Goal: Task Accomplishment & Management: Use online tool/utility

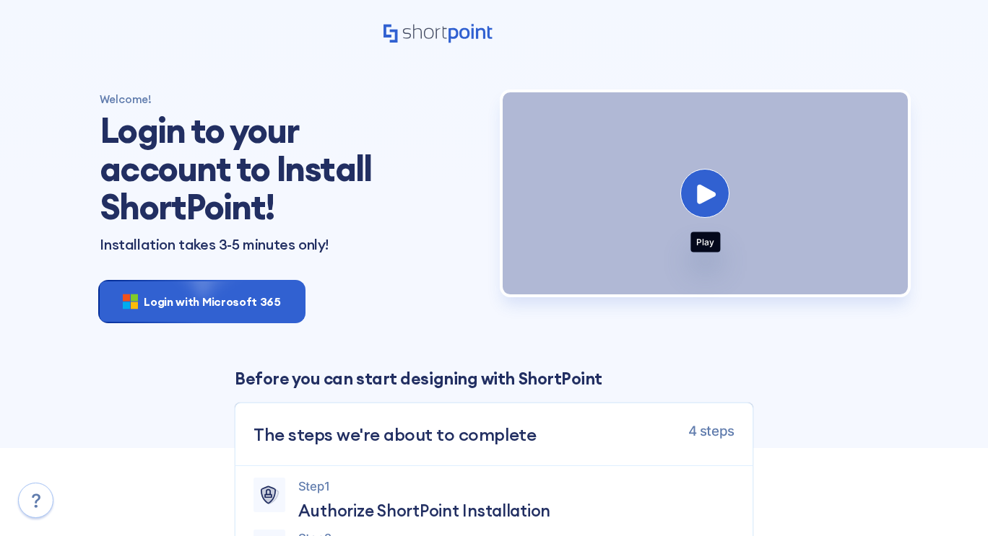
click at [690, 200] on button at bounding box center [704, 193] width 49 height 49
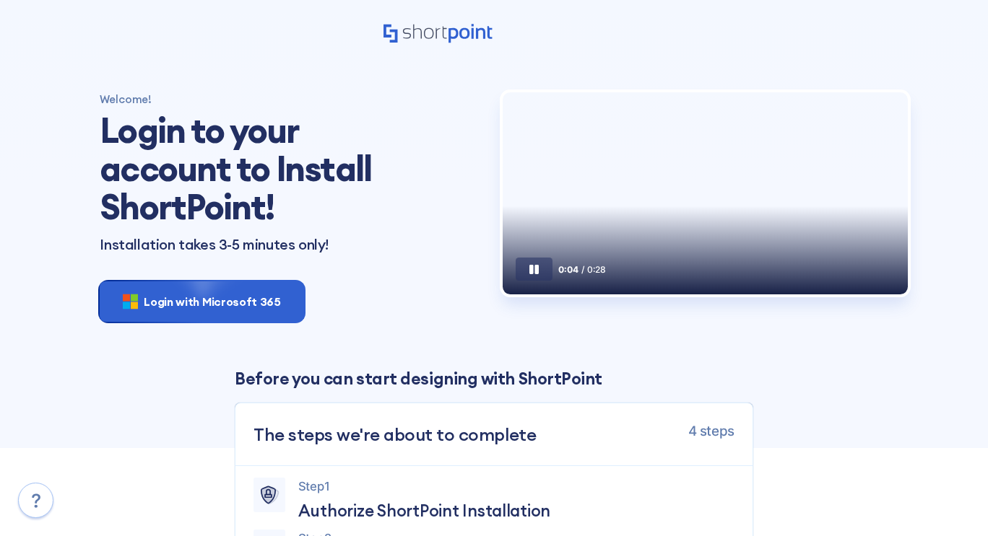
click at [540, 281] on button at bounding box center [534, 269] width 37 height 23
click at [536, 274] on icon at bounding box center [533, 269] width 9 height 9
click at [524, 281] on button at bounding box center [534, 269] width 37 height 23
click at [536, 274] on icon at bounding box center [533, 269] width 9 height 9
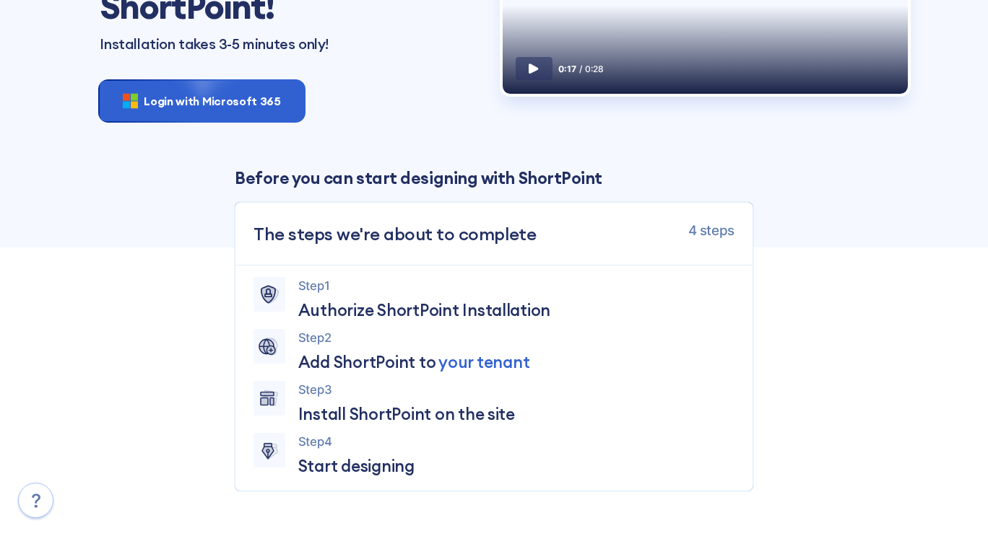
scroll to position [361, 0]
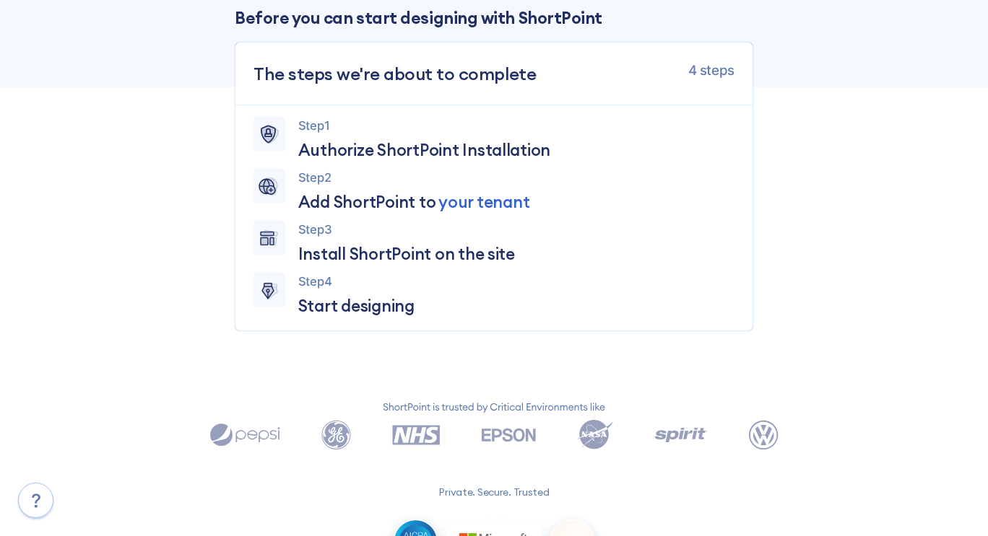
click at [30, 510] on icon at bounding box center [36, 501] width 26 height 26
click at [30, 500] on icon at bounding box center [36, 501] width 26 height 26
drag, startPoint x: 68, startPoint y: 503, endPoint x: 35, endPoint y: 505, distance: 33.2
click at [66, 503] on div "Private. Secure. Trusted" at bounding box center [493, 489] width 901 height 181
click at [35, 505] on icon at bounding box center [36, 501] width 9 height 14
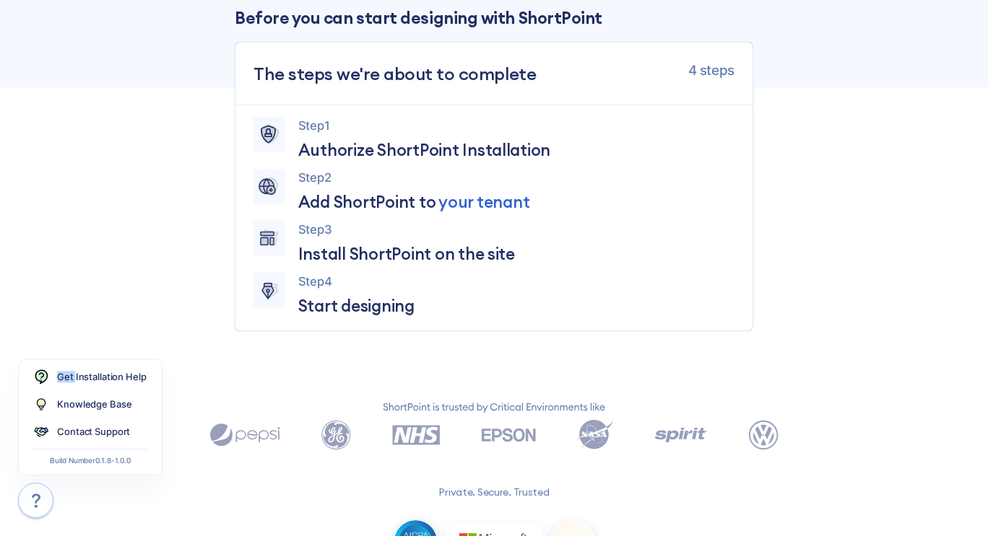
click at [35, 505] on icon at bounding box center [36, 501] width 9 height 14
click at [83, 414] on link "Knowledge Base" at bounding box center [90, 404] width 130 height 27
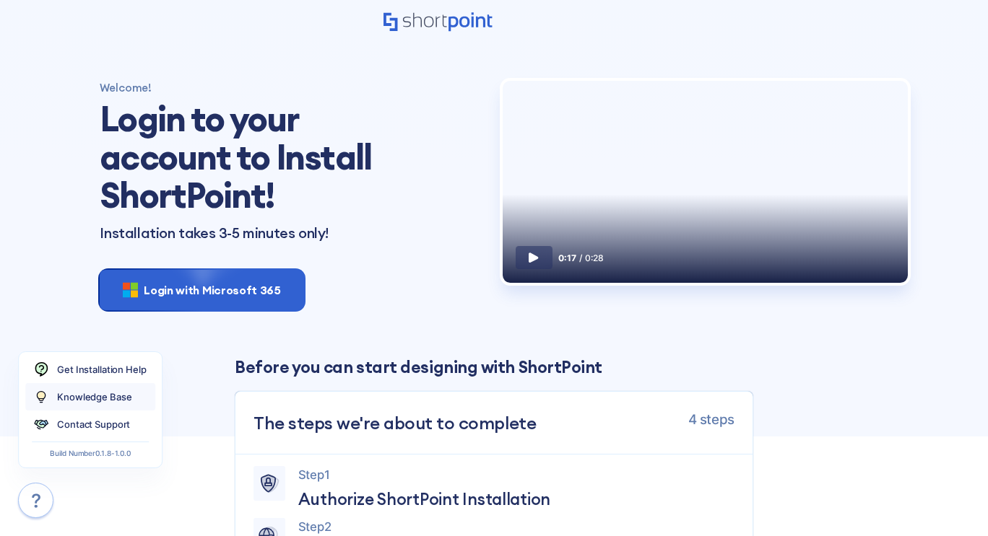
scroll to position [0, 0]
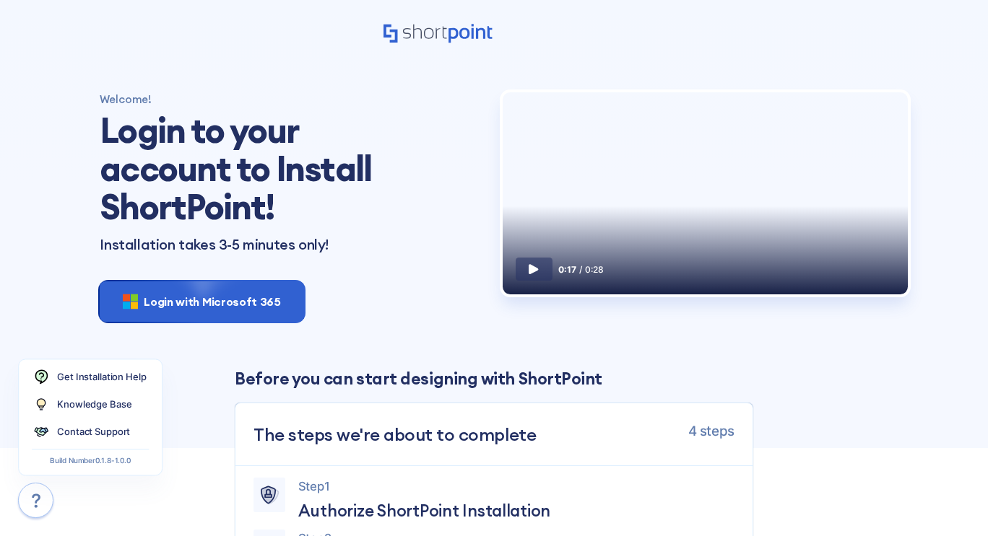
click at [375, 299] on div "Welcome! Login to your account to Install ShortPoint! Installation takes 3-5 mi…" at bounding box center [292, 209] width 403 height 234
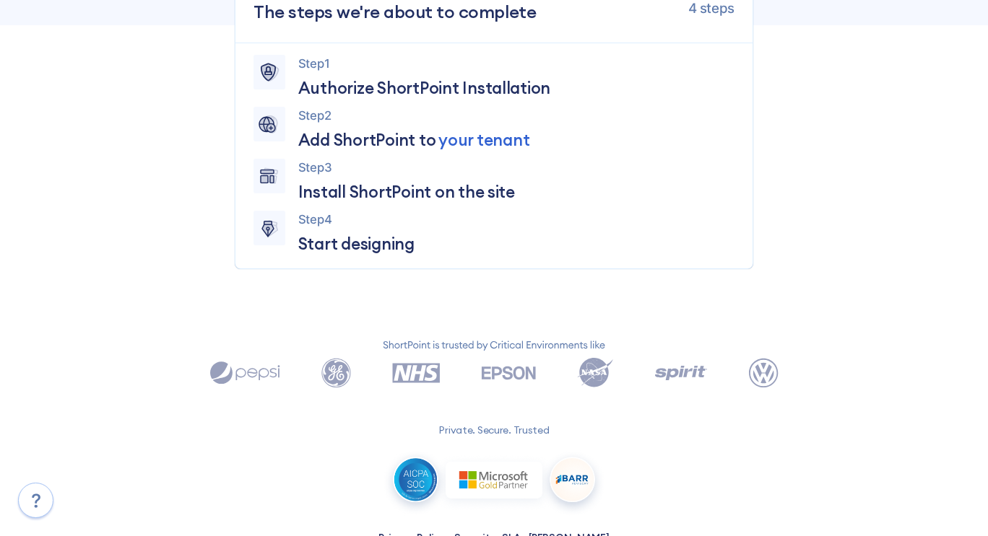
scroll to position [465, 0]
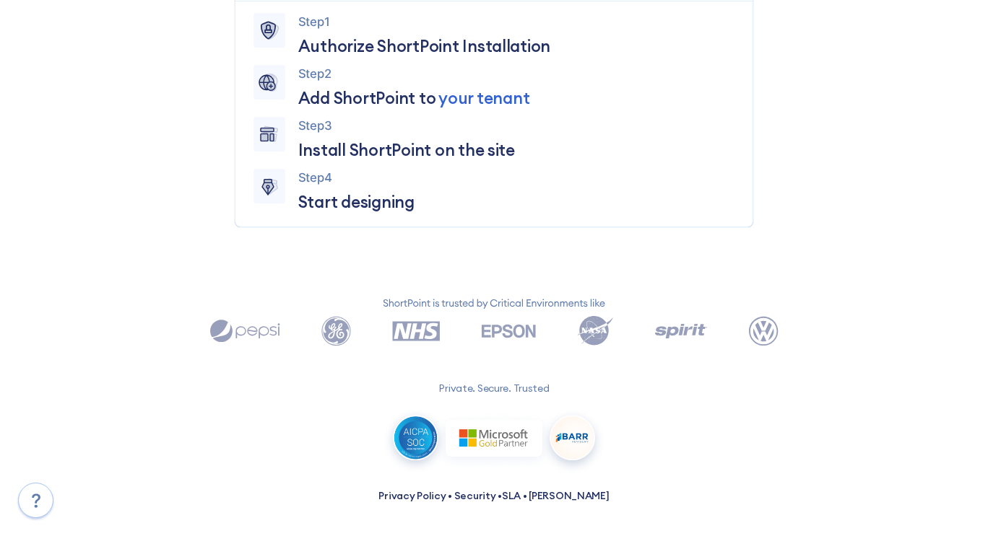
click at [449, 391] on p "Private. Secure. Trusted" at bounding box center [494, 388] width 308 height 15
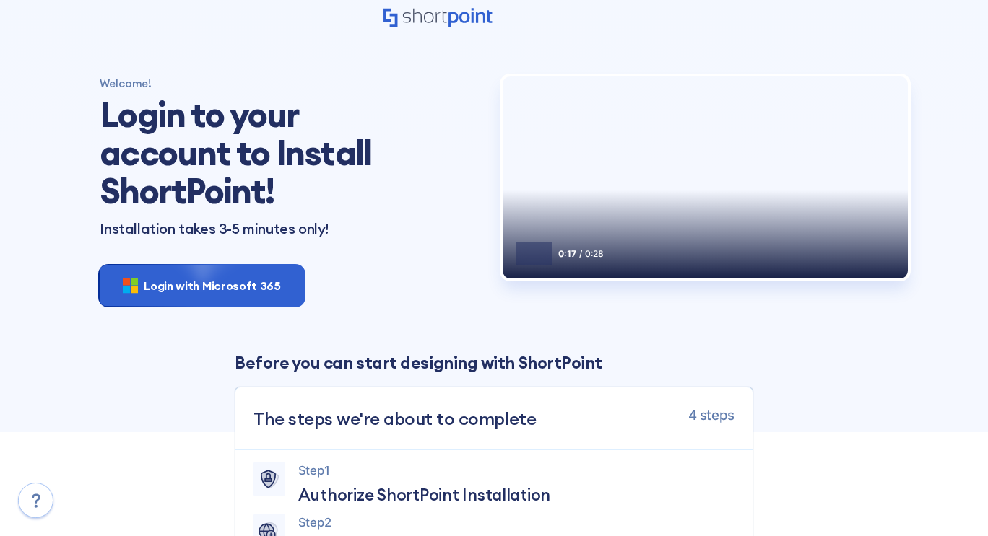
scroll to position [0, 0]
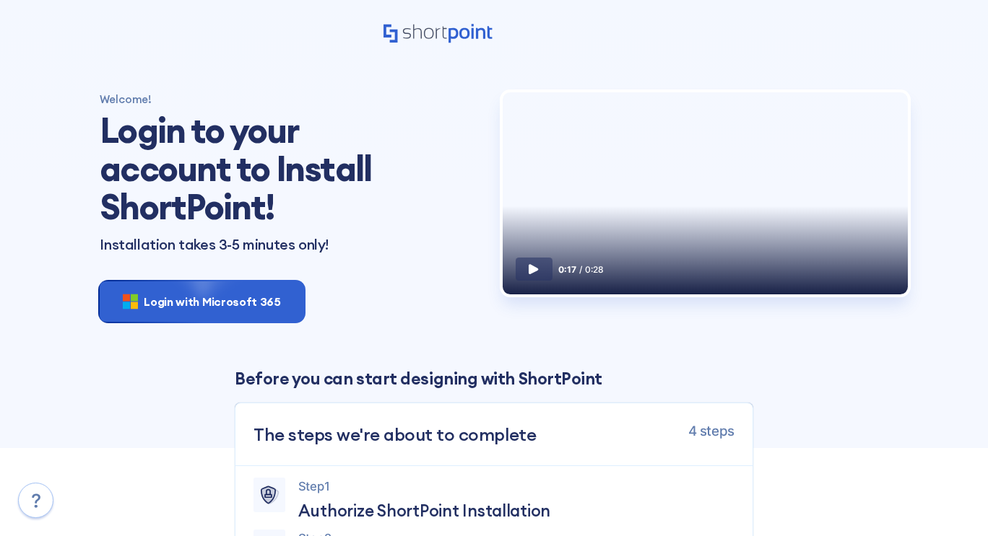
click at [271, 344] on section "Welcome! Login to your account to Install ShortPoint! Installation takes 3-5 mi…" at bounding box center [493, 392] width 822 height 669
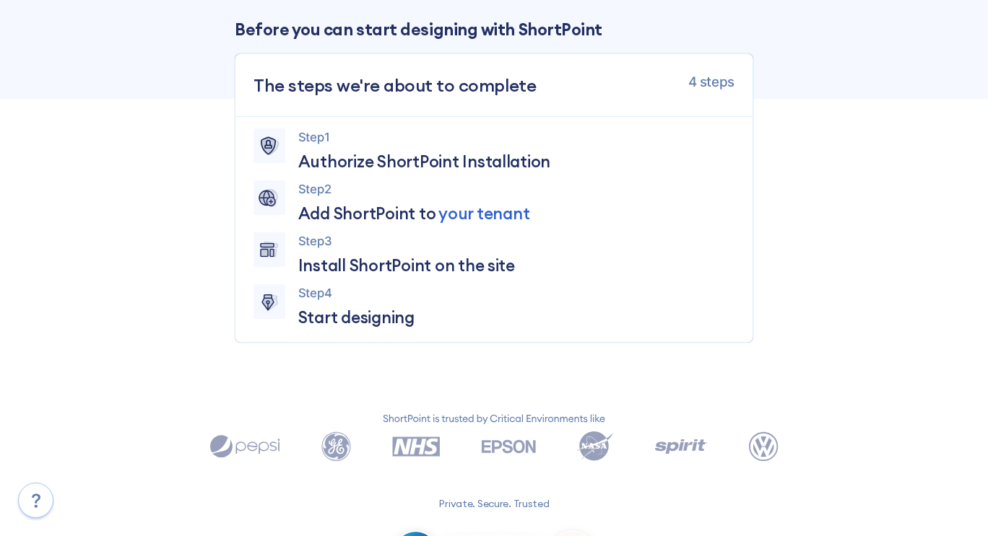
scroll to position [248, 0]
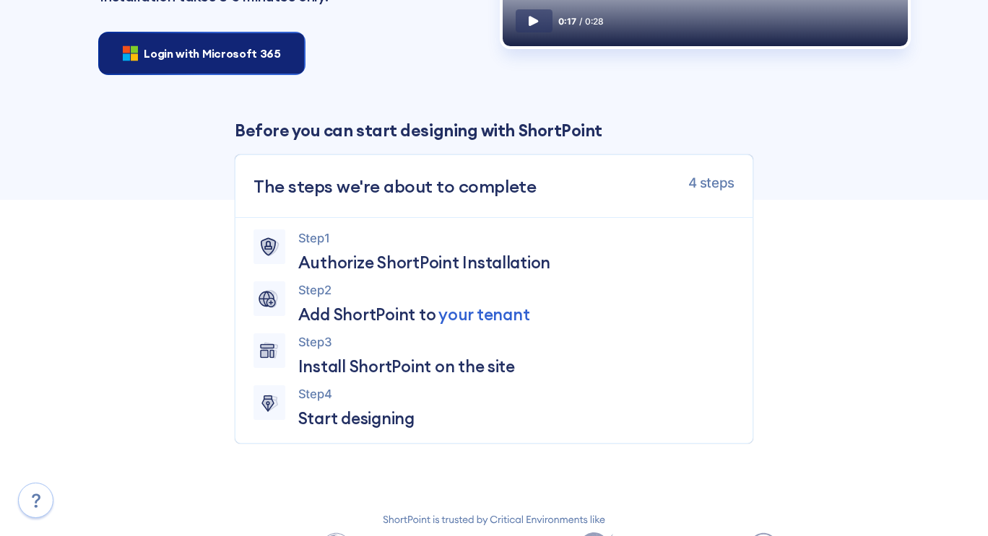
click at [227, 61] on span "Login with Microsoft 365" at bounding box center [212, 53] width 136 height 17
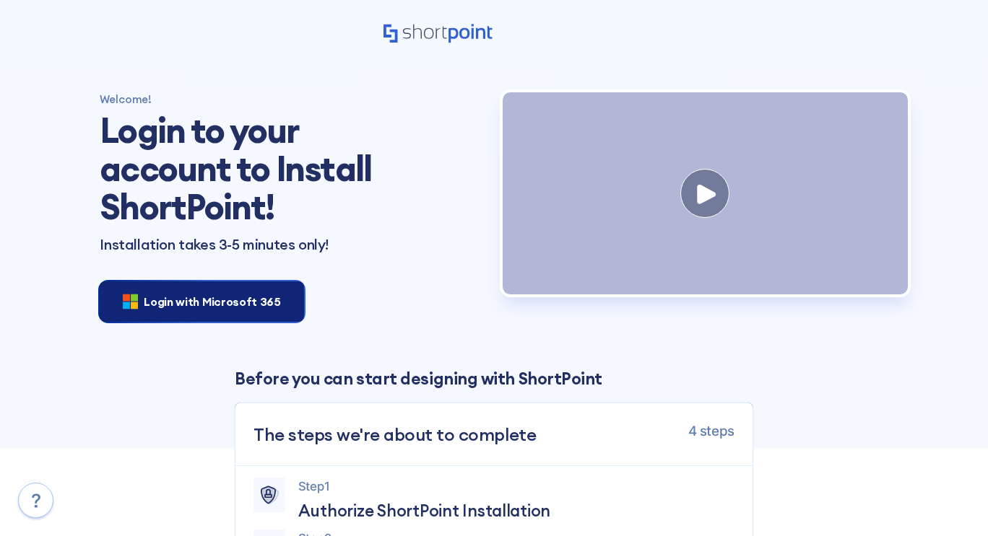
click at [241, 311] on div "Login with Microsoft 365" at bounding box center [202, 302] width 204 height 40
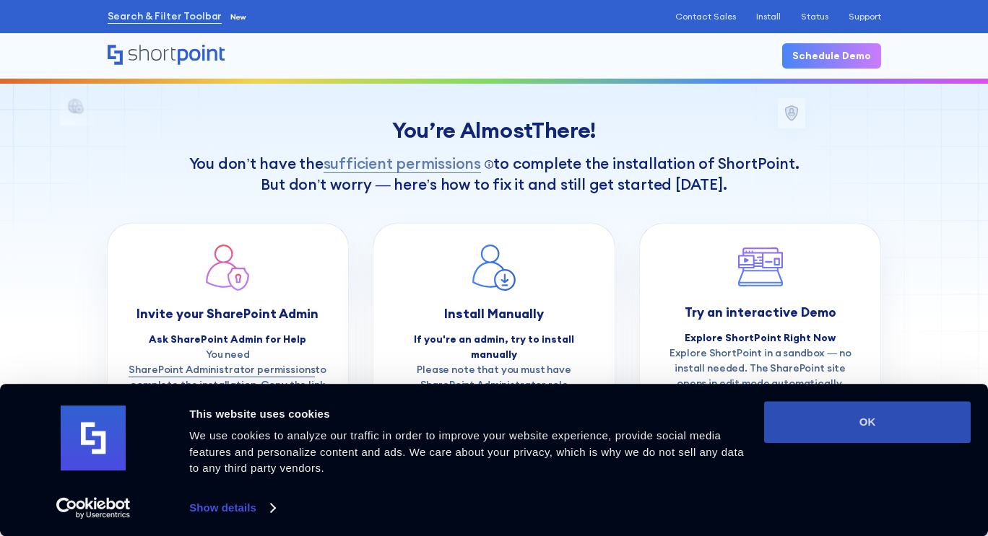
click at [845, 423] on button "OK" at bounding box center [867, 422] width 206 height 42
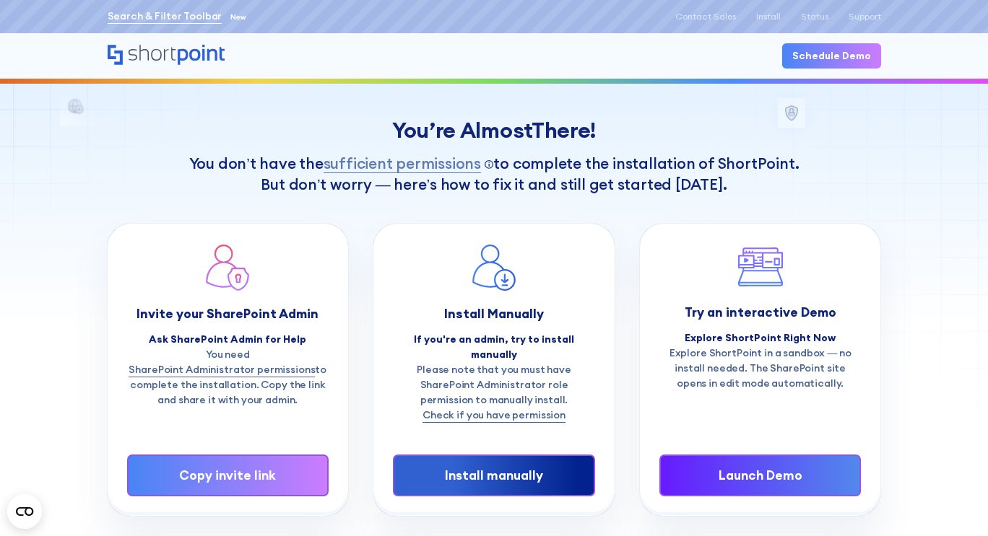
click at [177, 17] on link "Search & Filter Toolbar" at bounding box center [165, 16] width 115 height 15
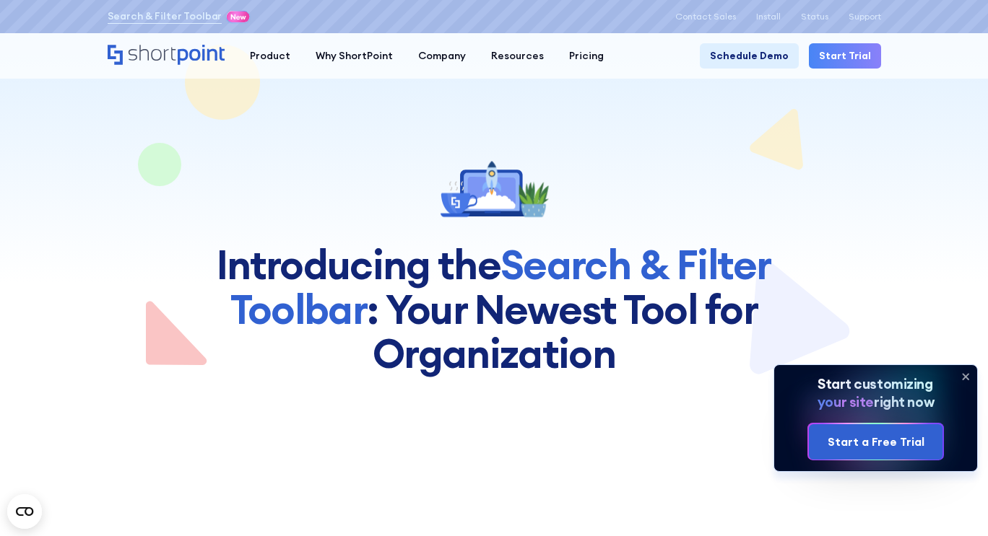
click at [196, 51] on icon "Home" at bounding box center [167, 55] width 118 height 20
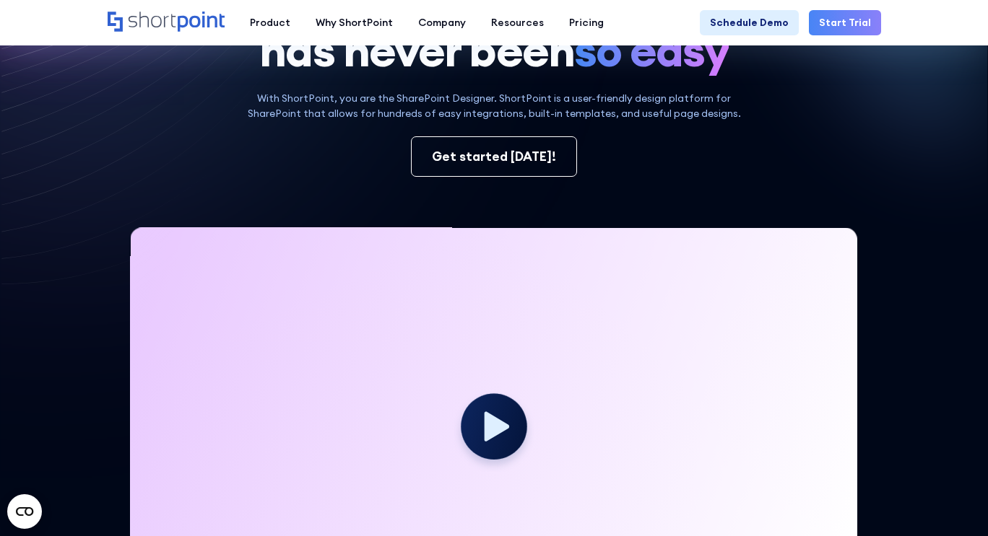
scroll to position [289, 0]
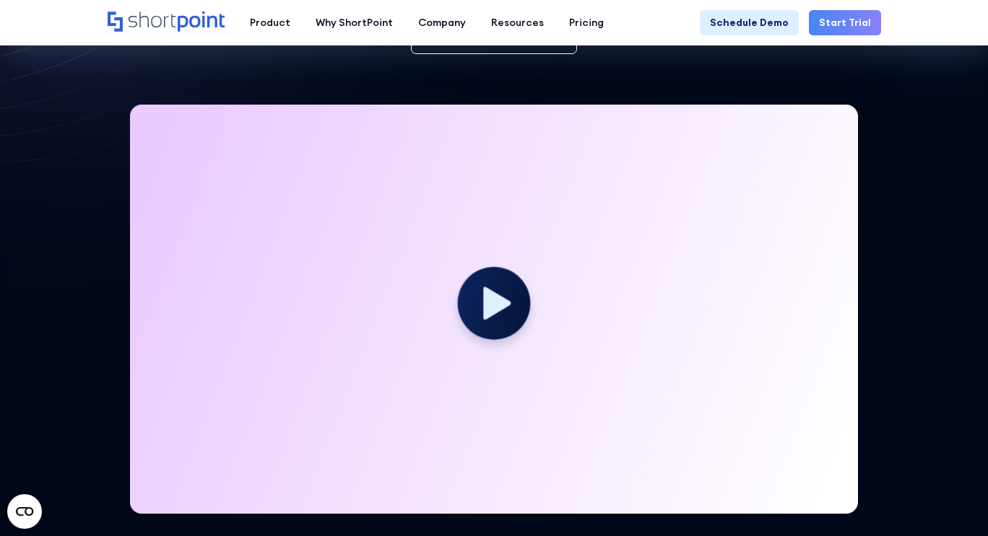
click at [514, 297] on circle at bounding box center [494, 302] width 73 height 73
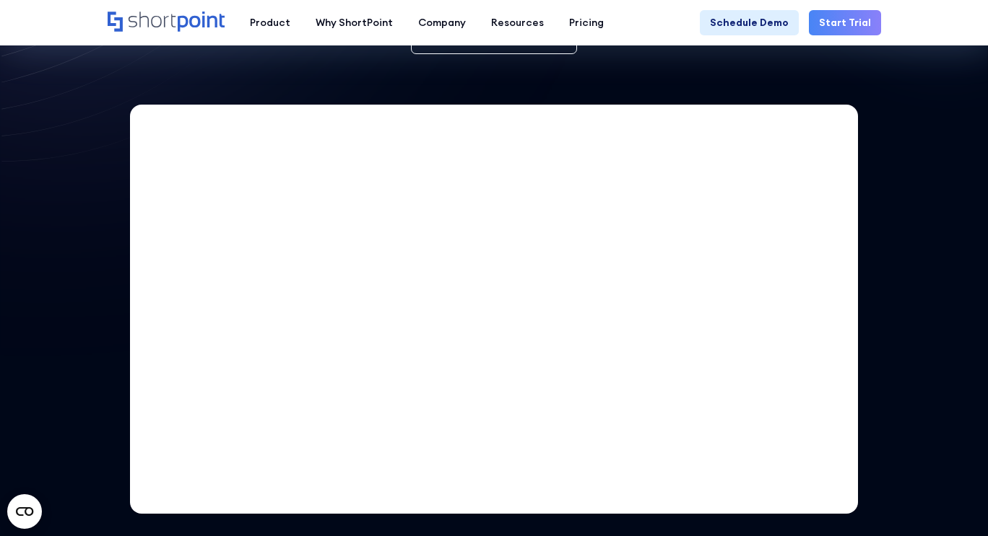
click at [913, 355] on div at bounding box center [494, 161] width 988 height 867
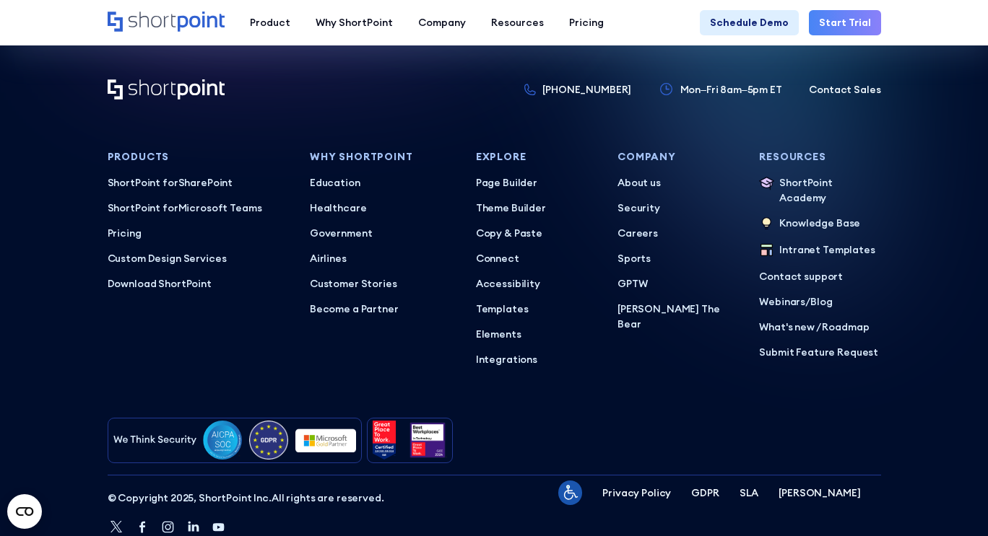
scroll to position [6310, 0]
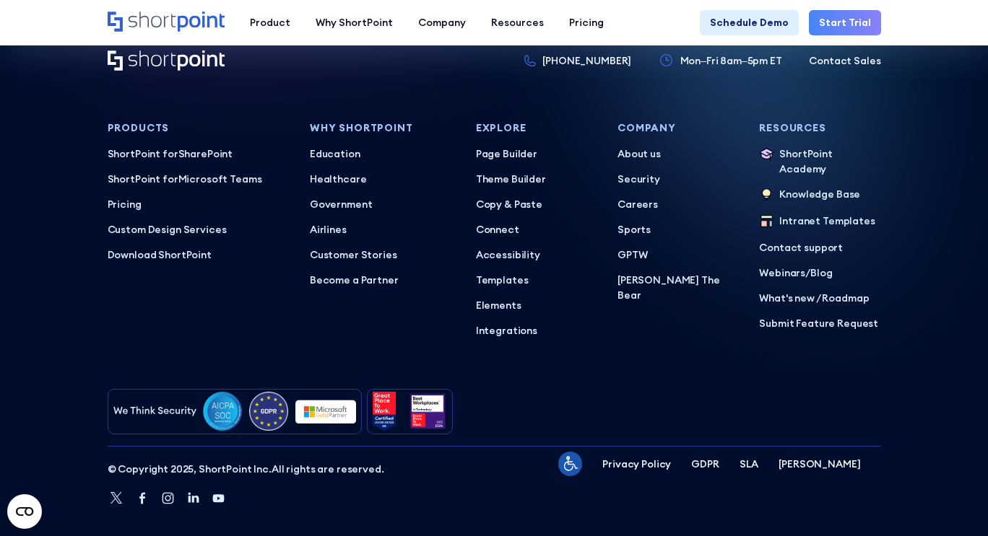
click at [578, 490] on div at bounding box center [494, 499] width 773 height 19
